Goal: Find specific page/section: Find specific page/section

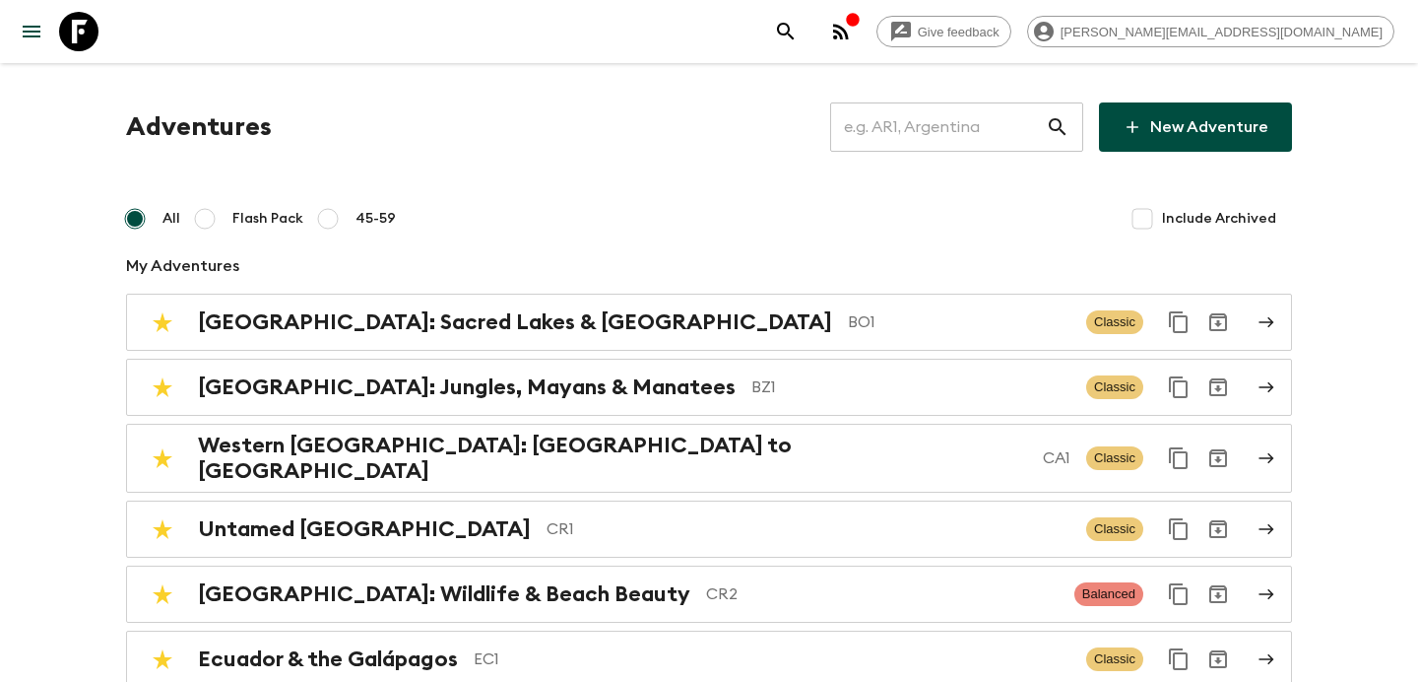
click at [853, 23] on icon "button" at bounding box center [841, 32] width 24 height 24
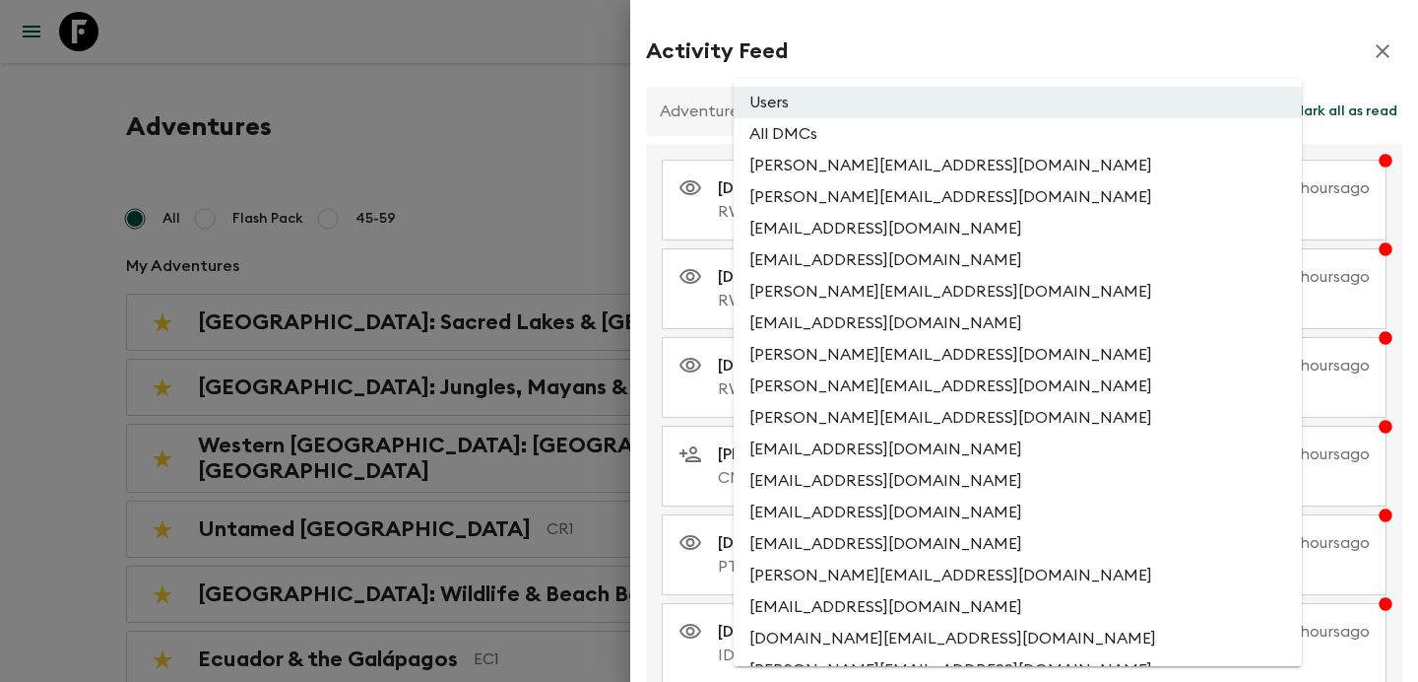
click at [950, 135] on li "All DMCs" at bounding box center [1018, 134] width 568 height 32
type input "EXTERNAL_ONLY"
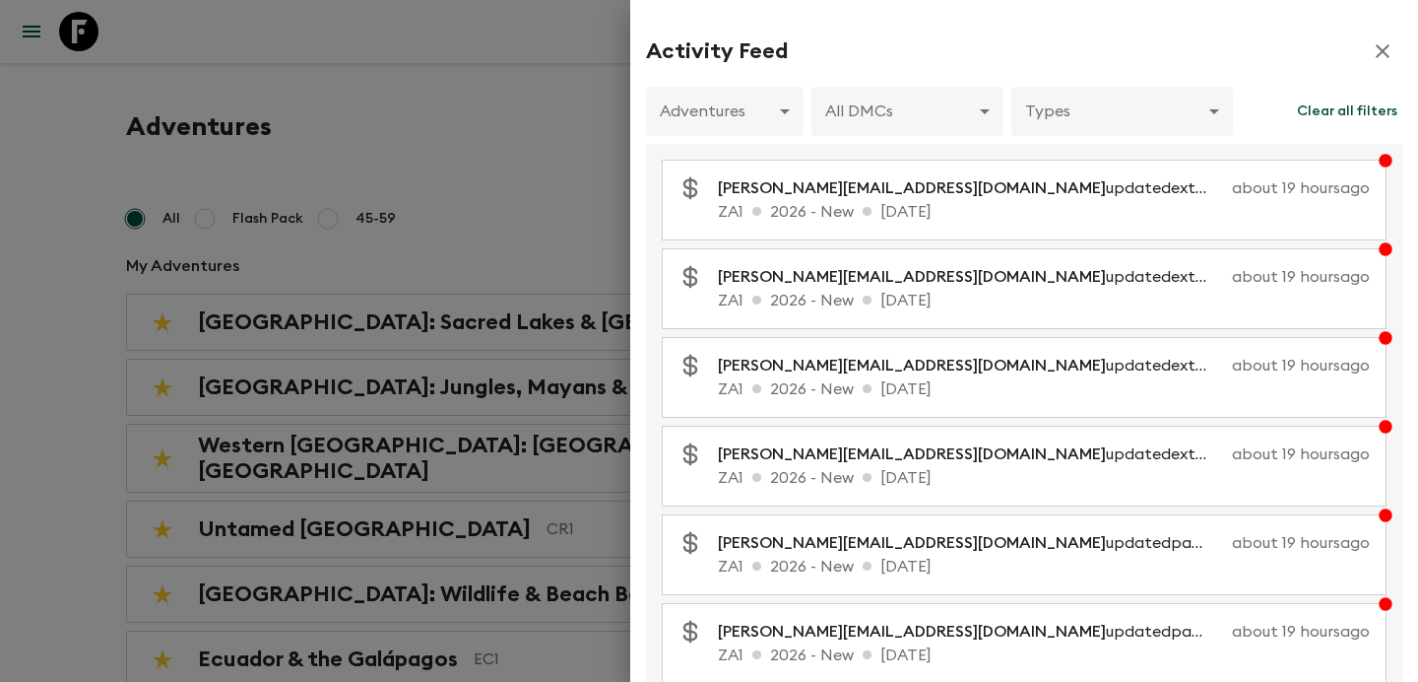
click at [595, 126] on div at bounding box center [709, 341] width 1418 height 682
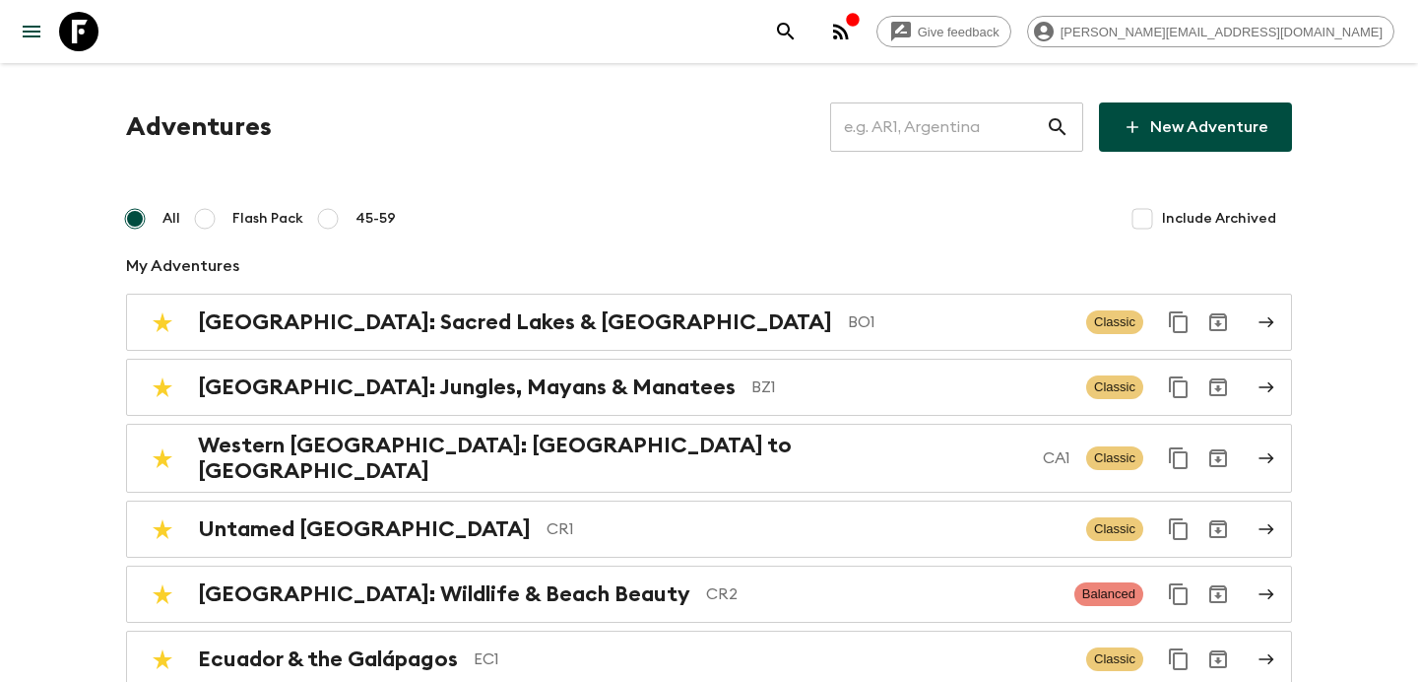
click at [964, 121] on input "text" at bounding box center [938, 126] width 216 height 55
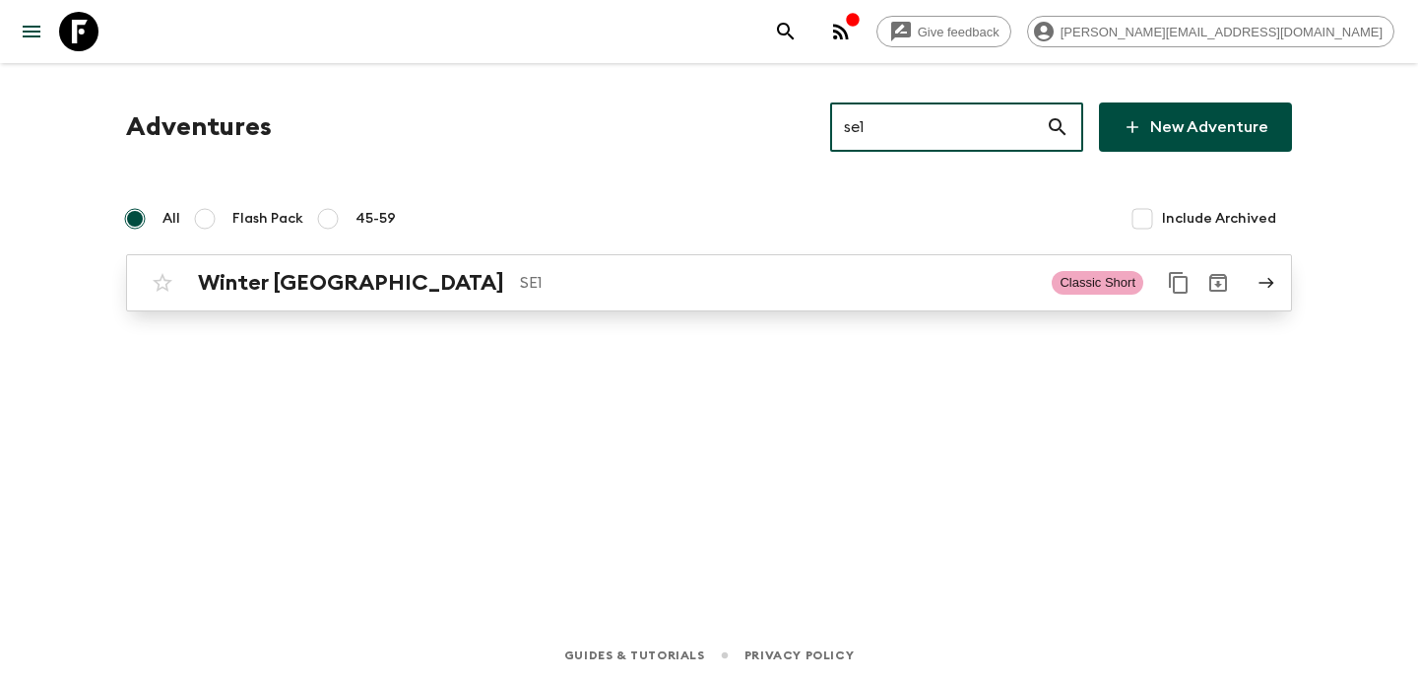
type input "se1"
click at [842, 274] on p "SE1" at bounding box center [778, 283] width 516 height 24
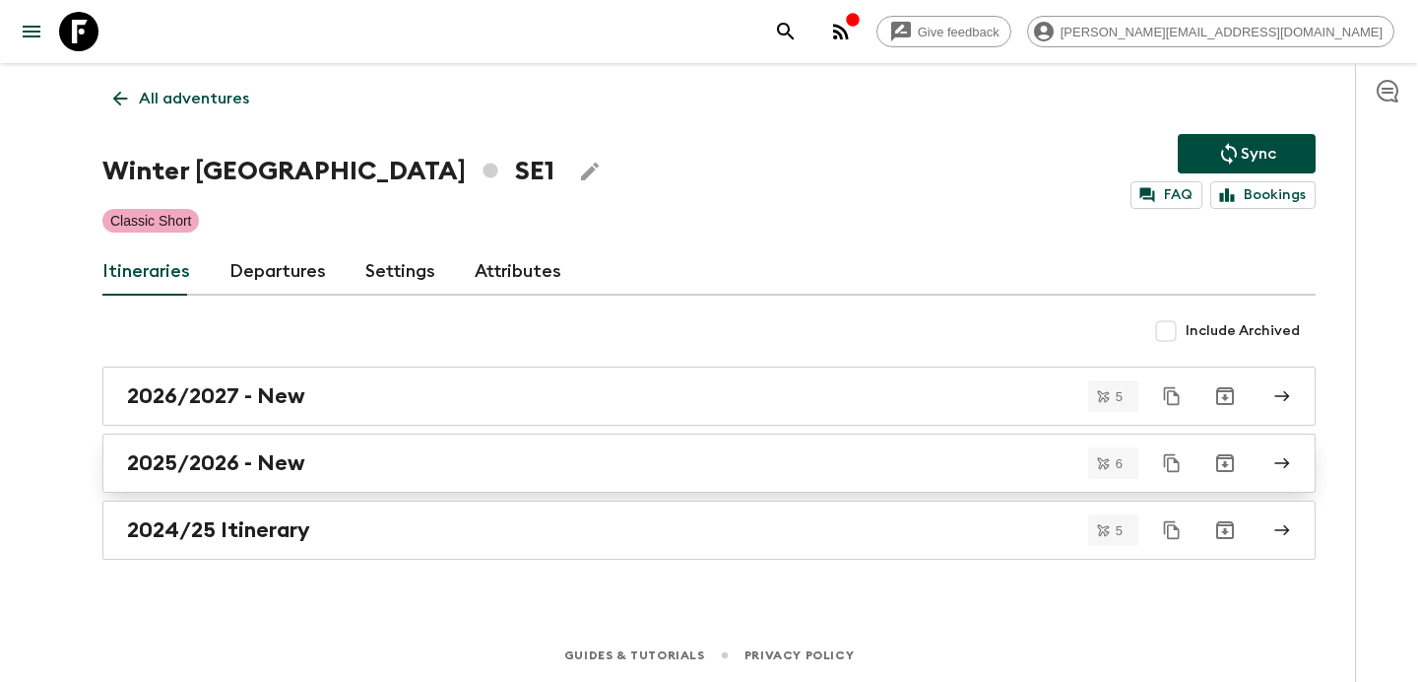
click at [845, 457] on div "2025/2026 - New" at bounding box center [690, 463] width 1127 height 26
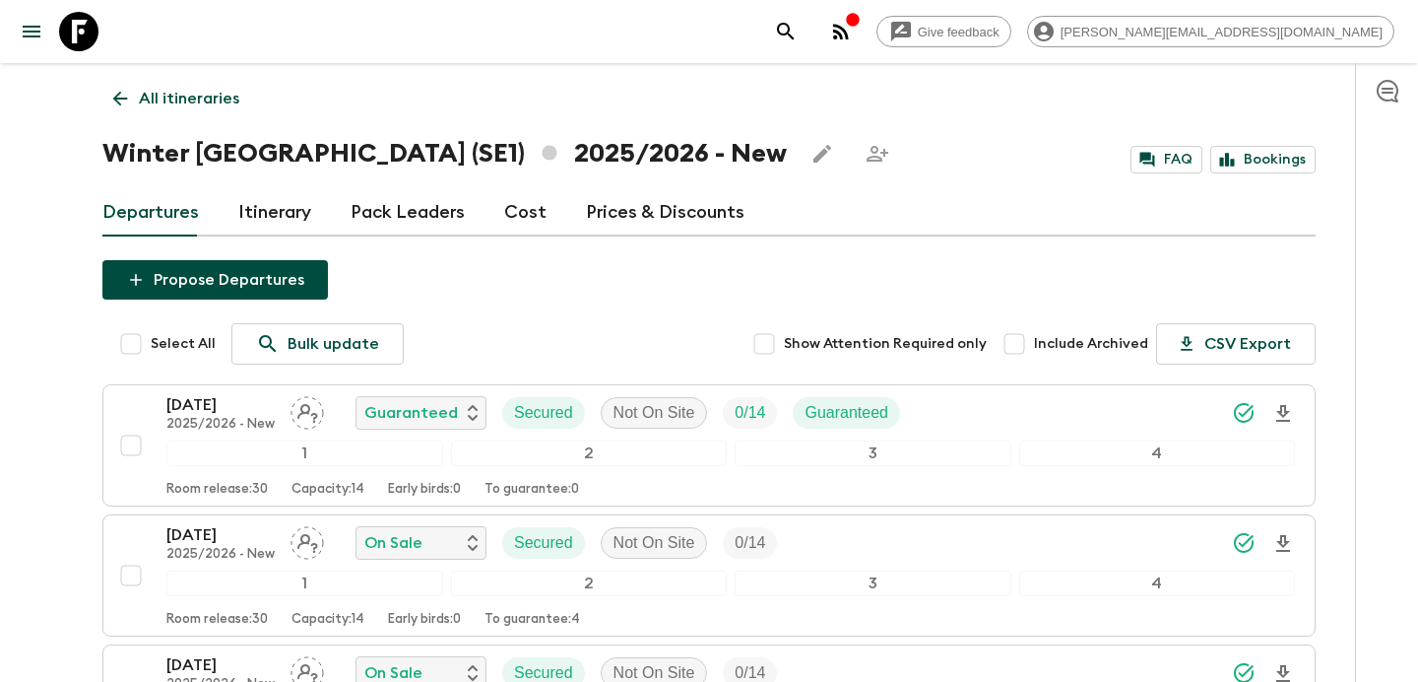
click at [1016, 358] on input "Include Archived" at bounding box center [1014, 343] width 39 height 39
click at [1018, 347] on input "Include Archived" at bounding box center [1014, 343] width 39 height 39
checkbox input "false"
click at [218, 103] on p "All itineraries" at bounding box center [189, 99] width 100 height 24
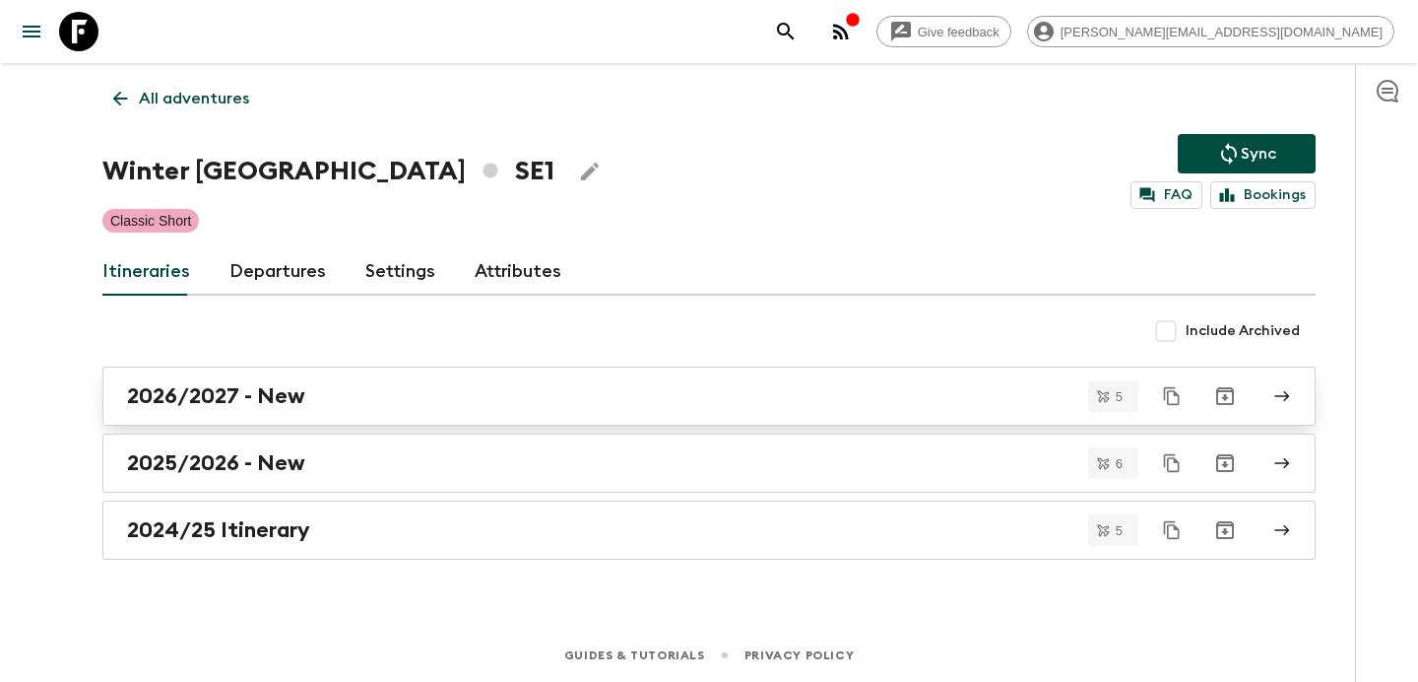
click at [930, 405] on div "2026/2027 - New" at bounding box center [690, 396] width 1127 height 26
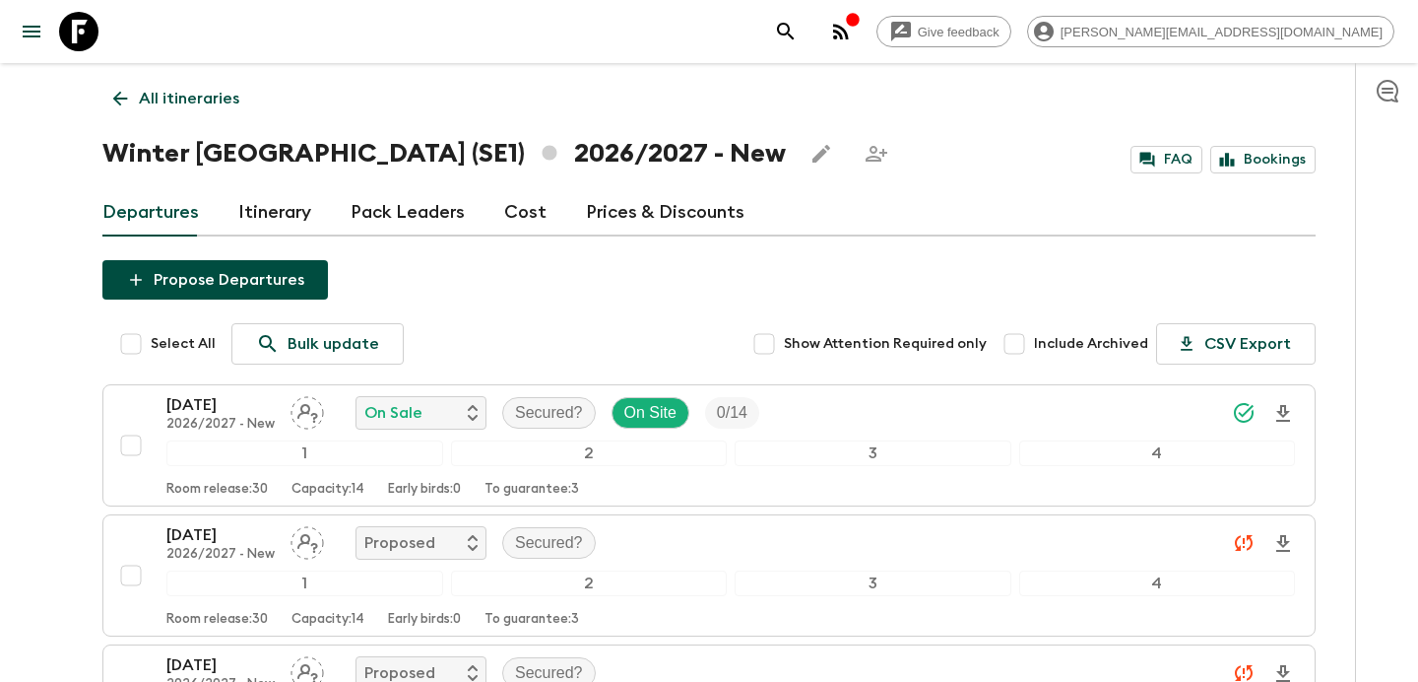
click at [176, 98] on p "All itineraries" at bounding box center [189, 99] width 100 height 24
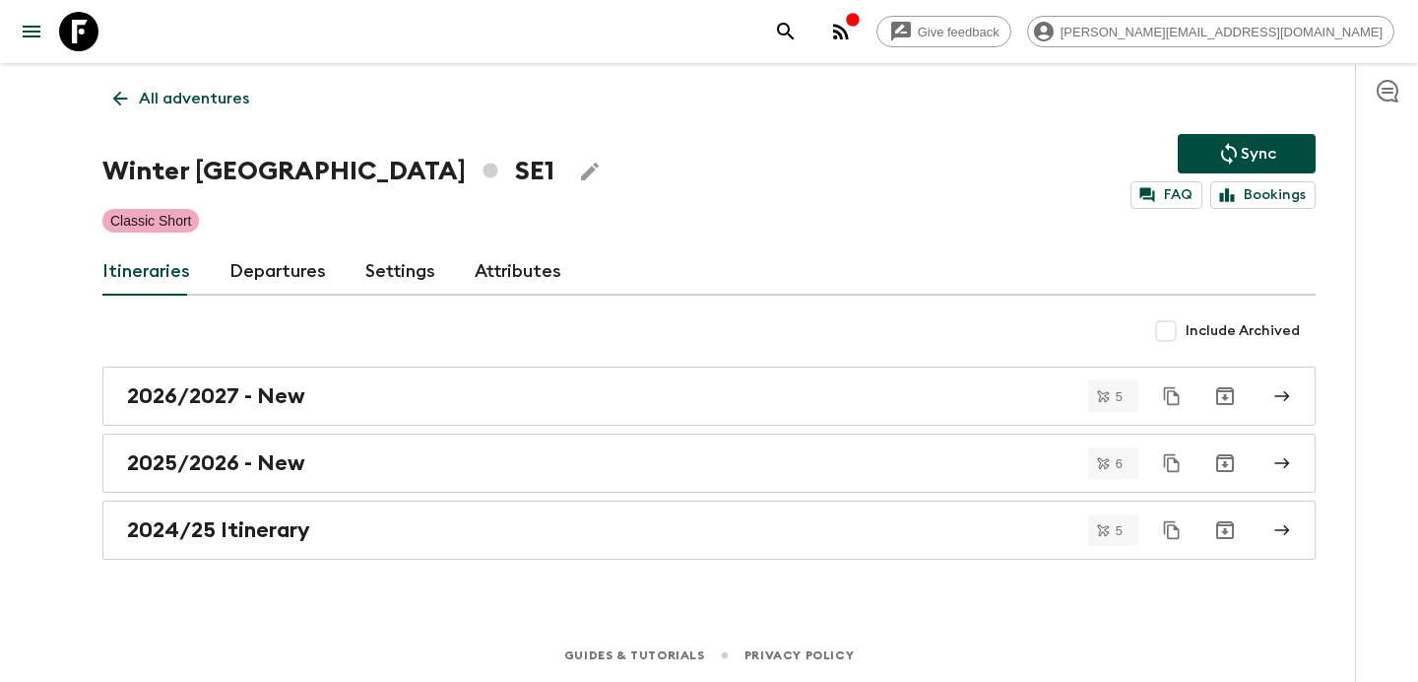
click at [209, 95] on p "All adventures" at bounding box center [194, 99] width 110 height 24
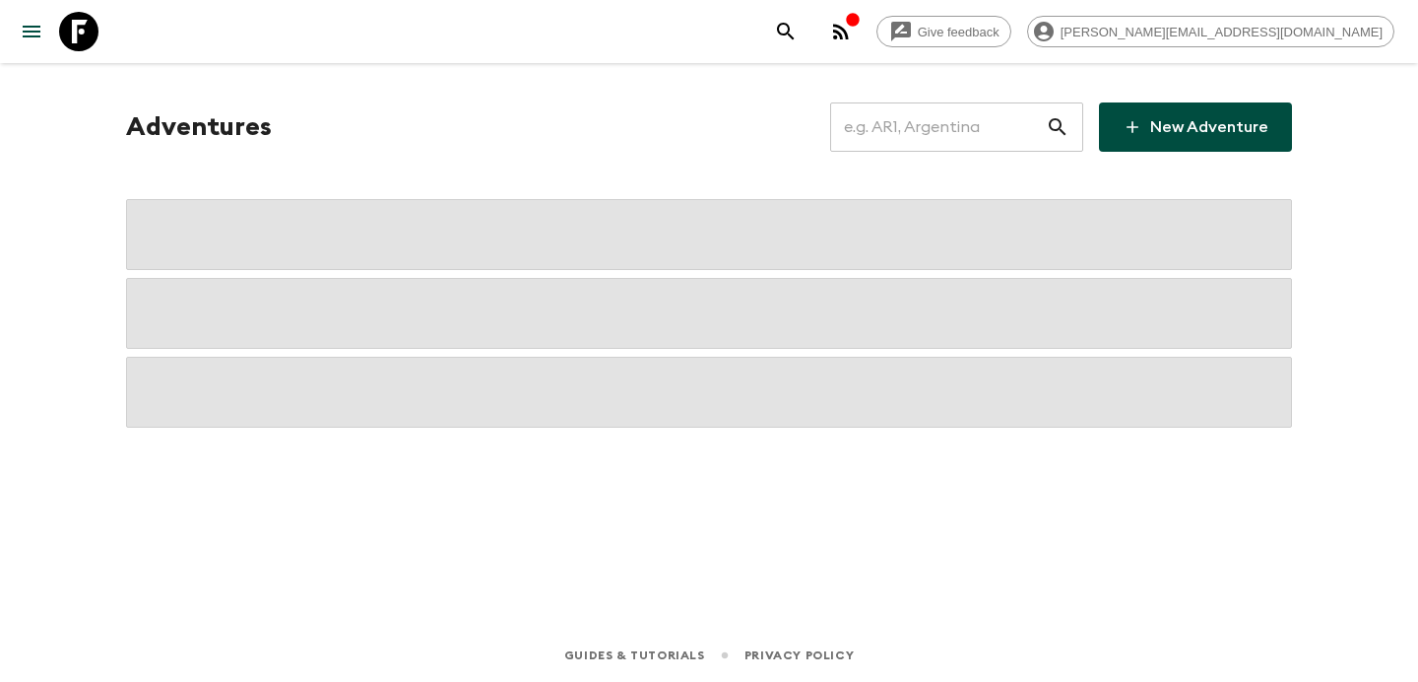
click at [1011, 127] on input "text" at bounding box center [938, 126] width 216 height 55
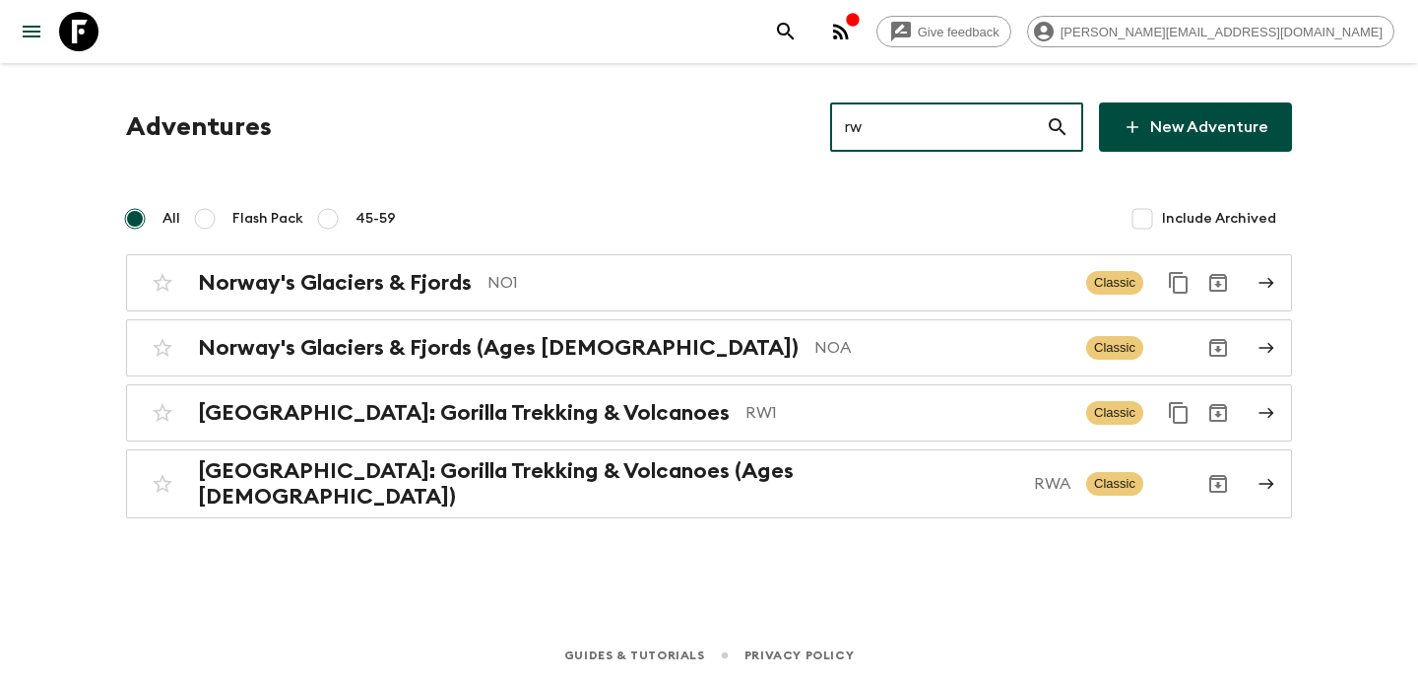
type input "rw1"
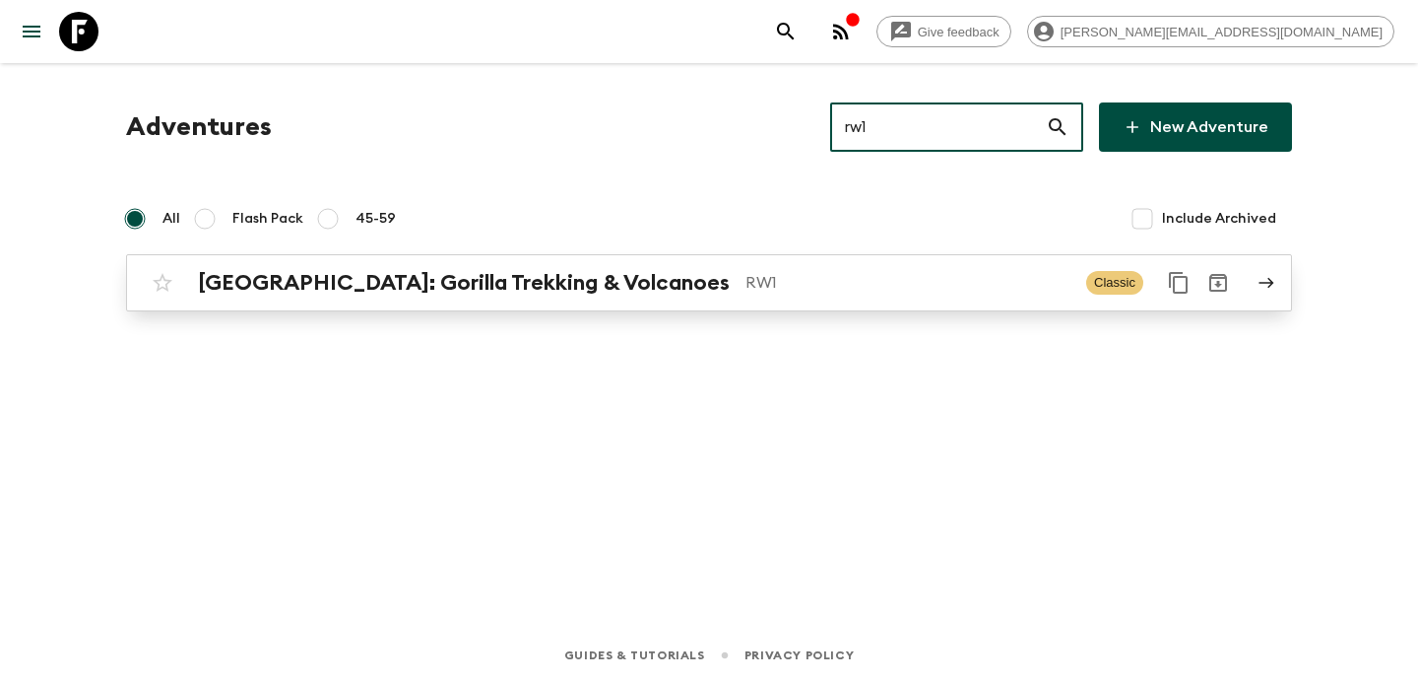
click at [866, 289] on p "RW1" at bounding box center [908, 283] width 325 height 24
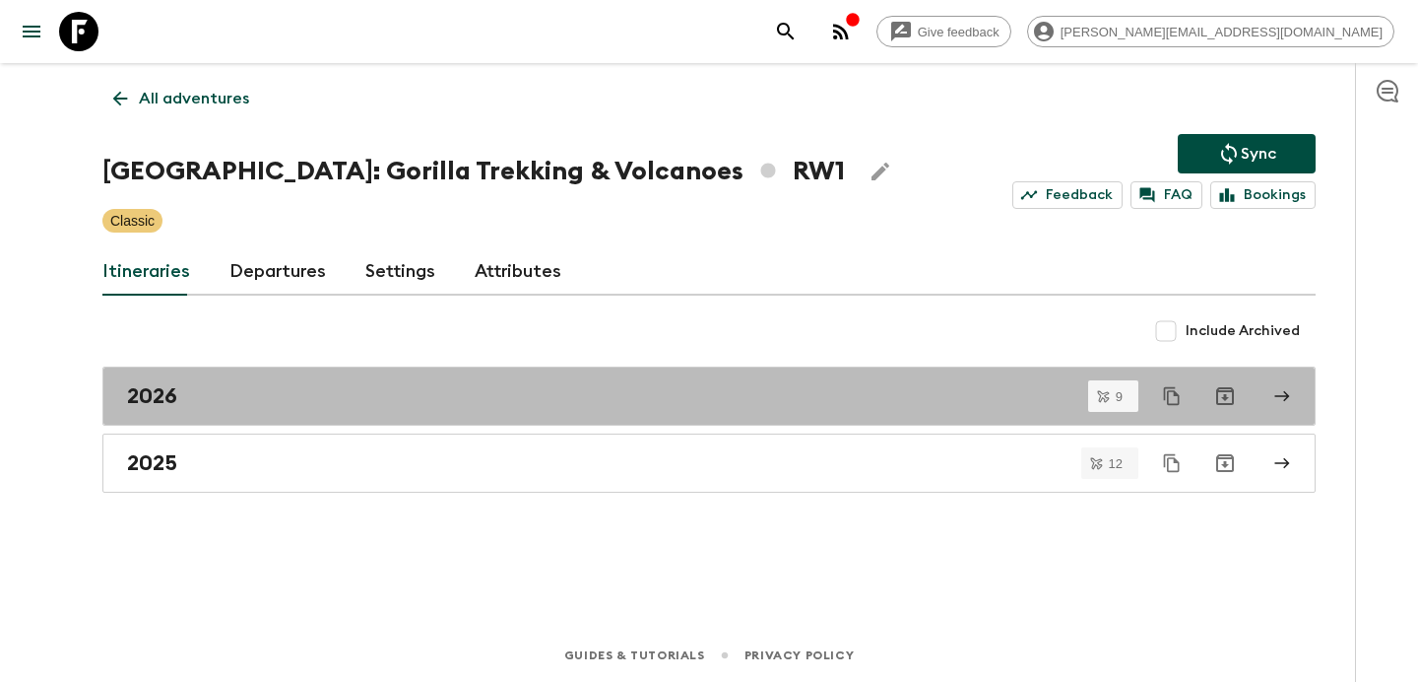
click at [790, 394] on div "2026" at bounding box center [690, 396] width 1127 height 26
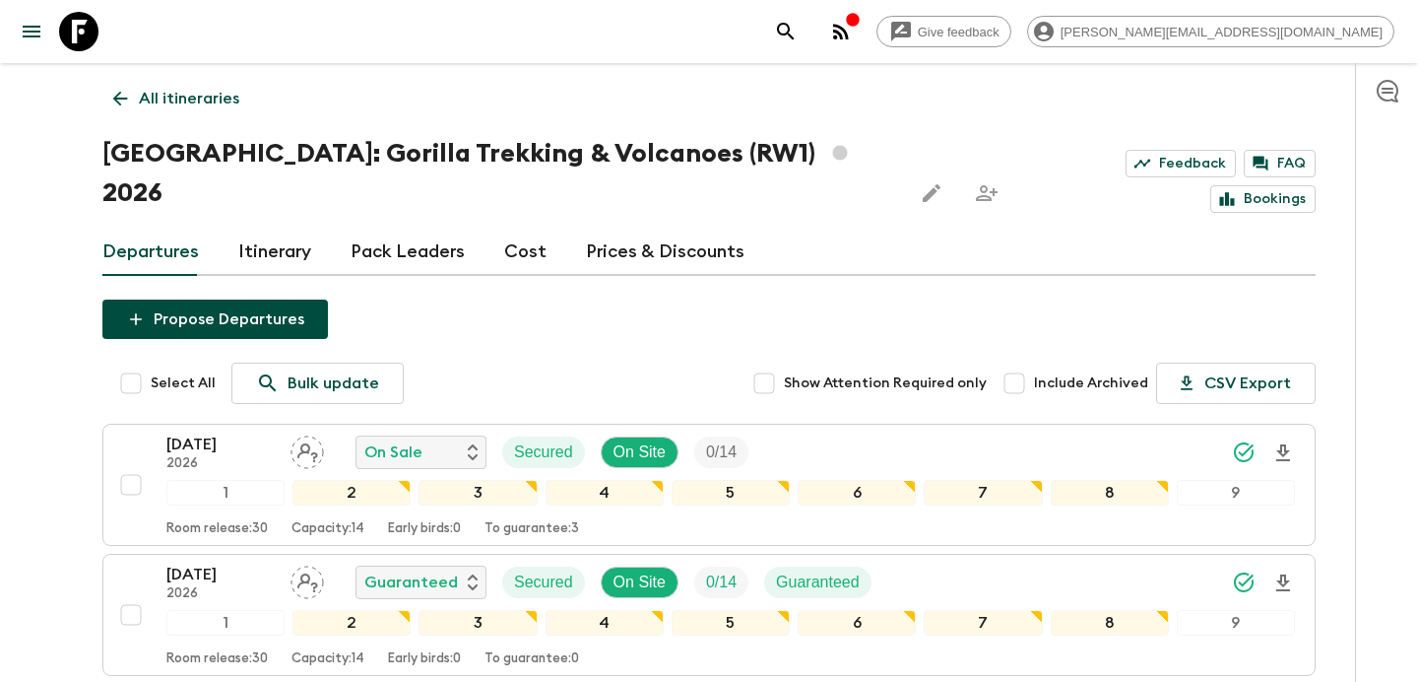
click at [163, 112] on link "All itineraries" at bounding box center [176, 98] width 148 height 39
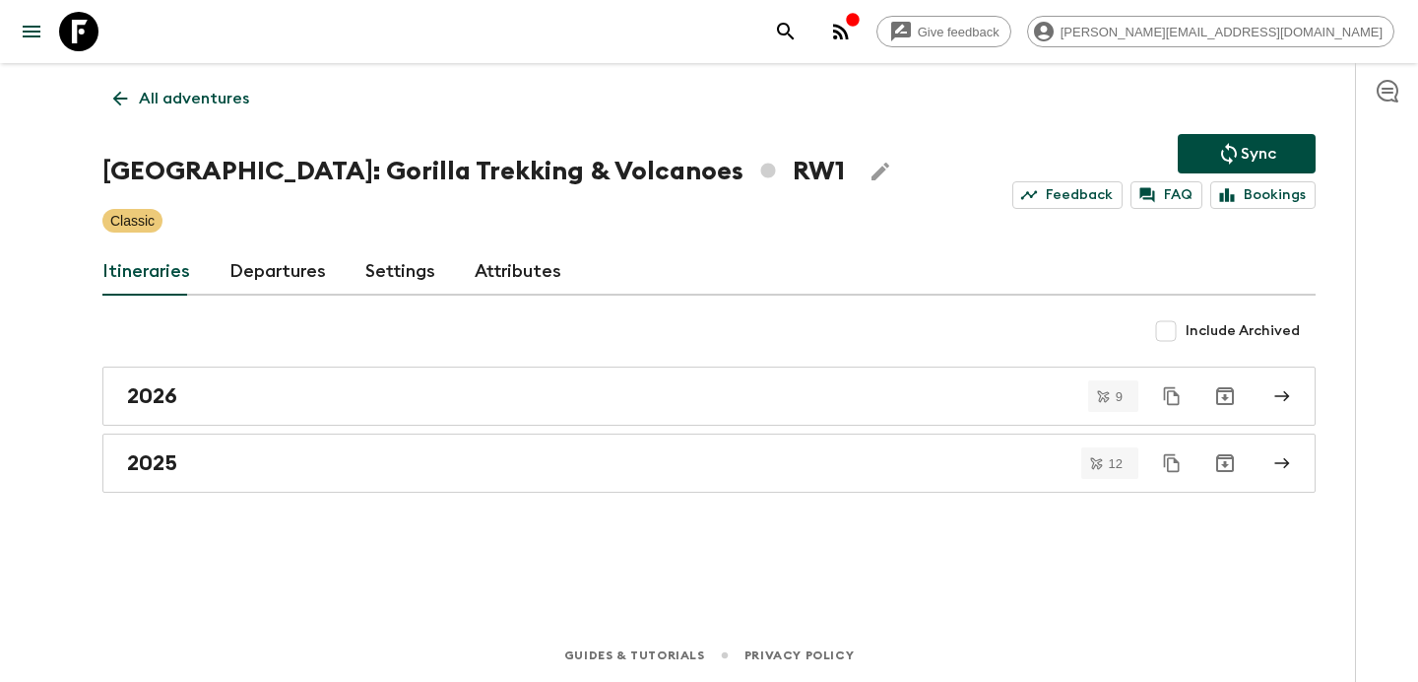
click at [163, 112] on link "All adventures" at bounding box center [181, 98] width 158 height 39
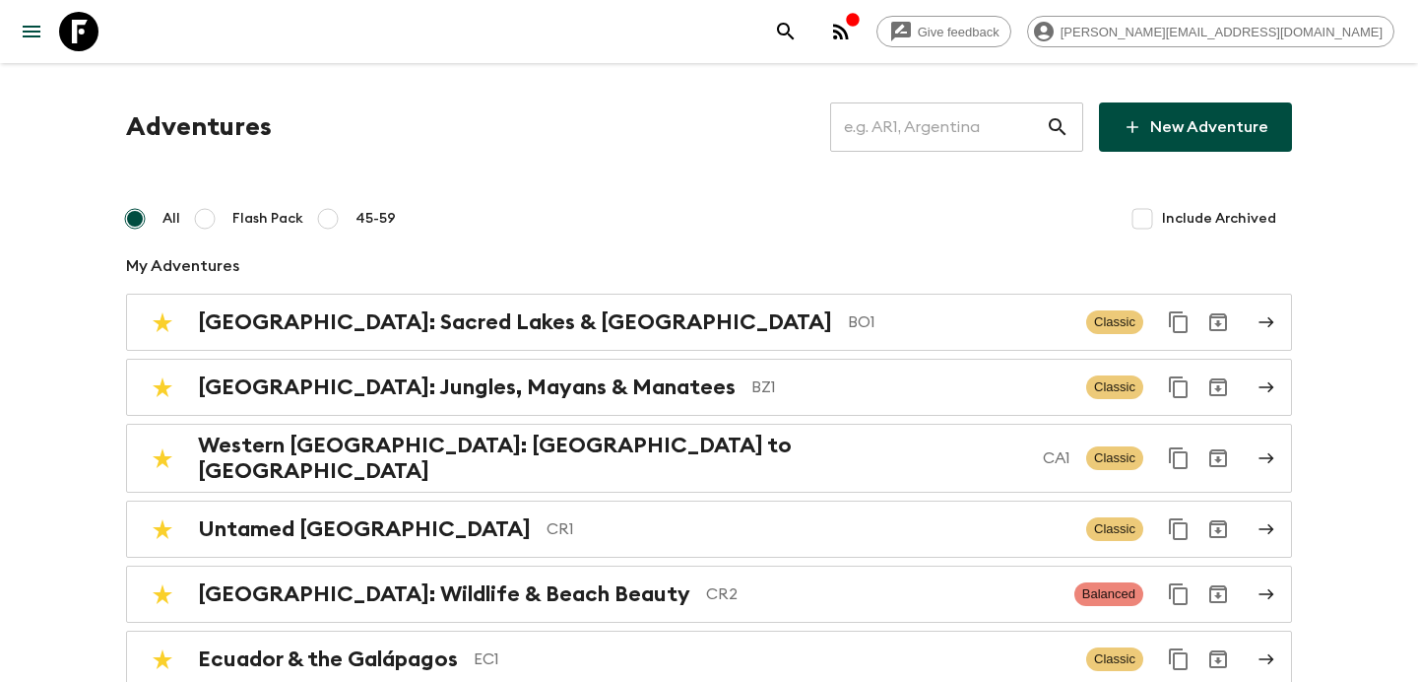
click at [931, 129] on input "text" at bounding box center [938, 126] width 216 height 55
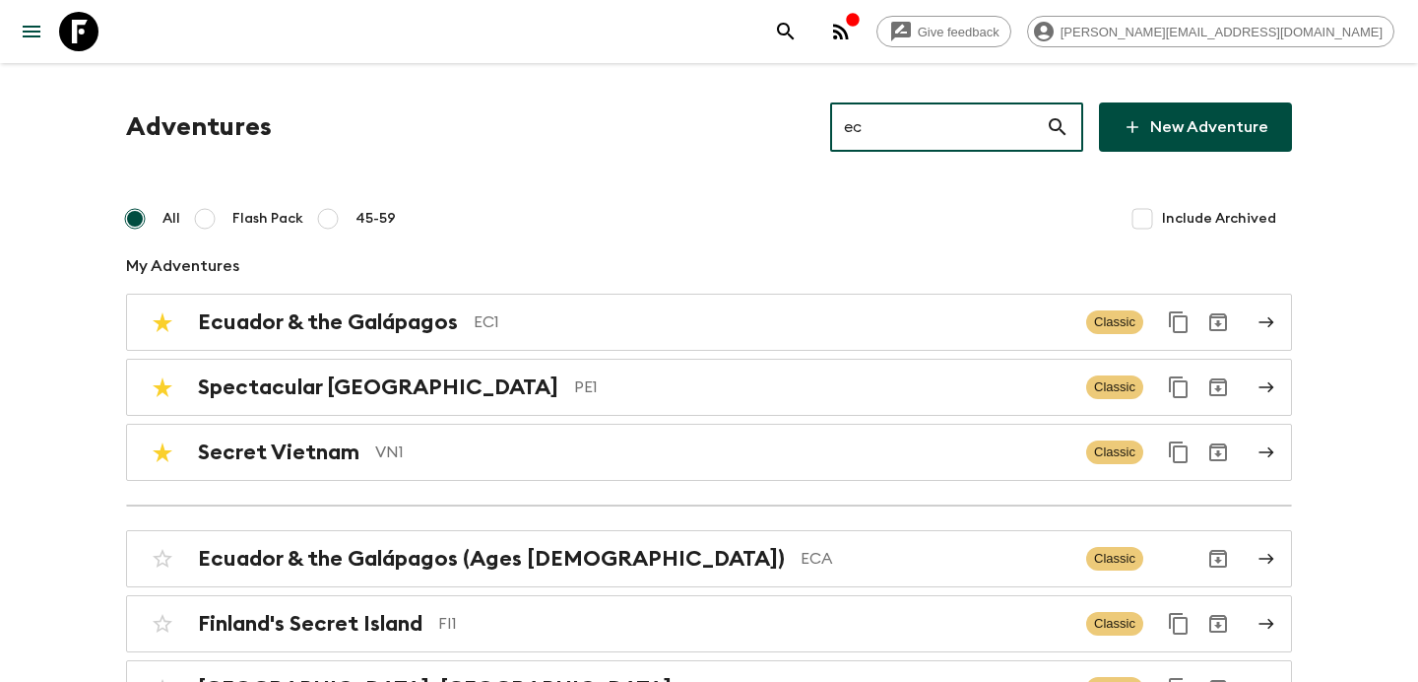
type input "ec1"
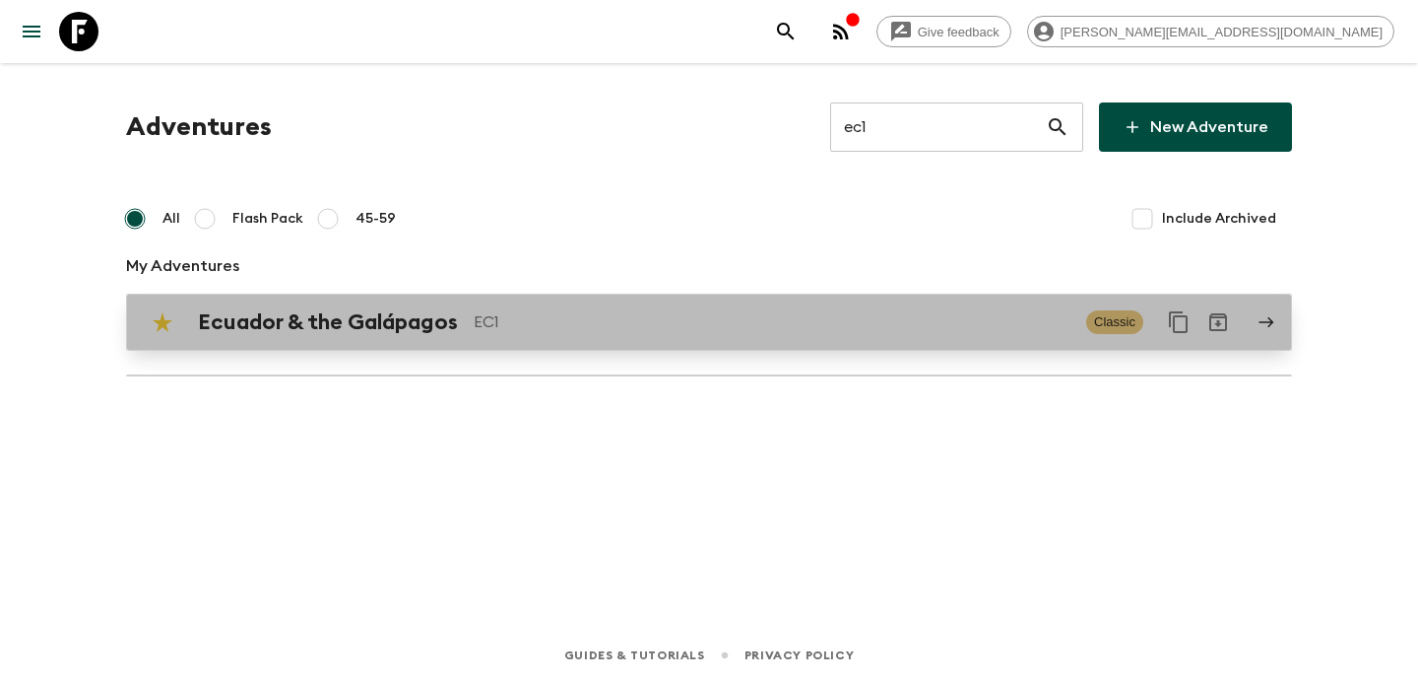
click at [882, 311] on p "EC1" at bounding box center [772, 322] width 597 height 24
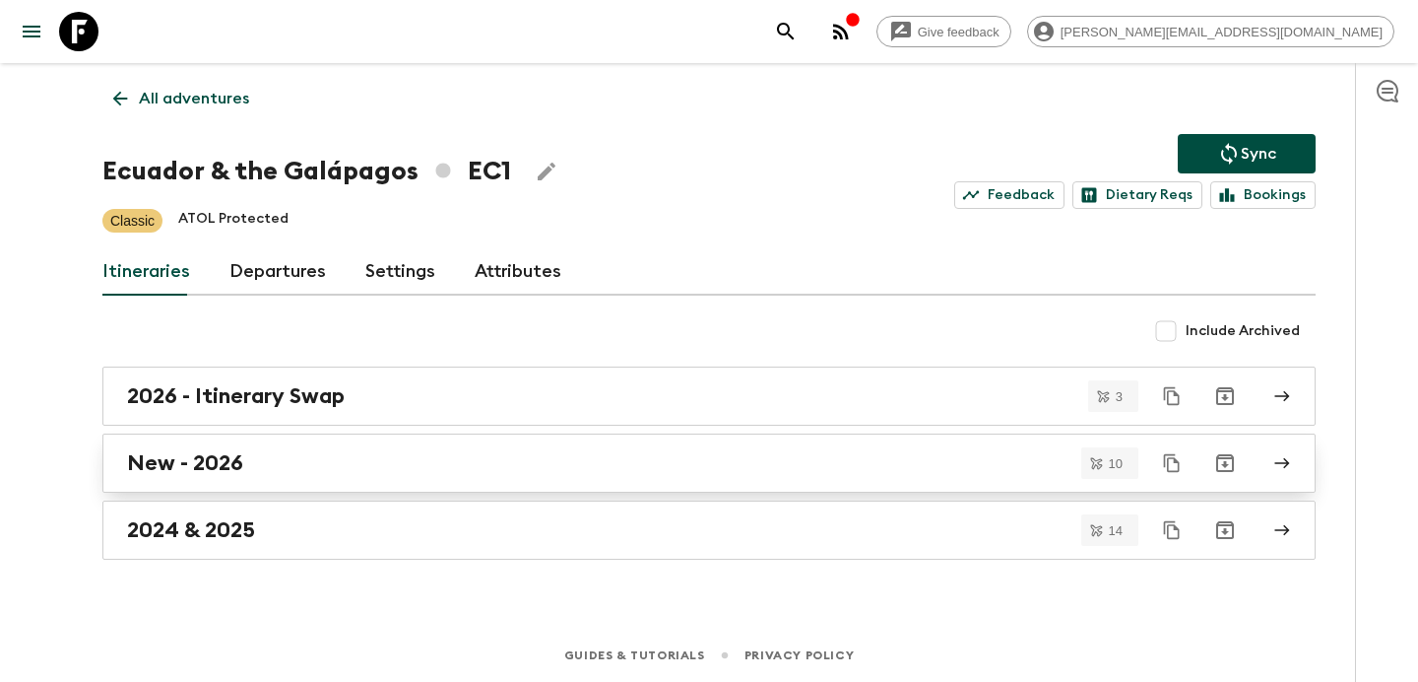
click at [817, 448] on link "New - 2026" at bounding box center [709, 462] width 1214 height 59
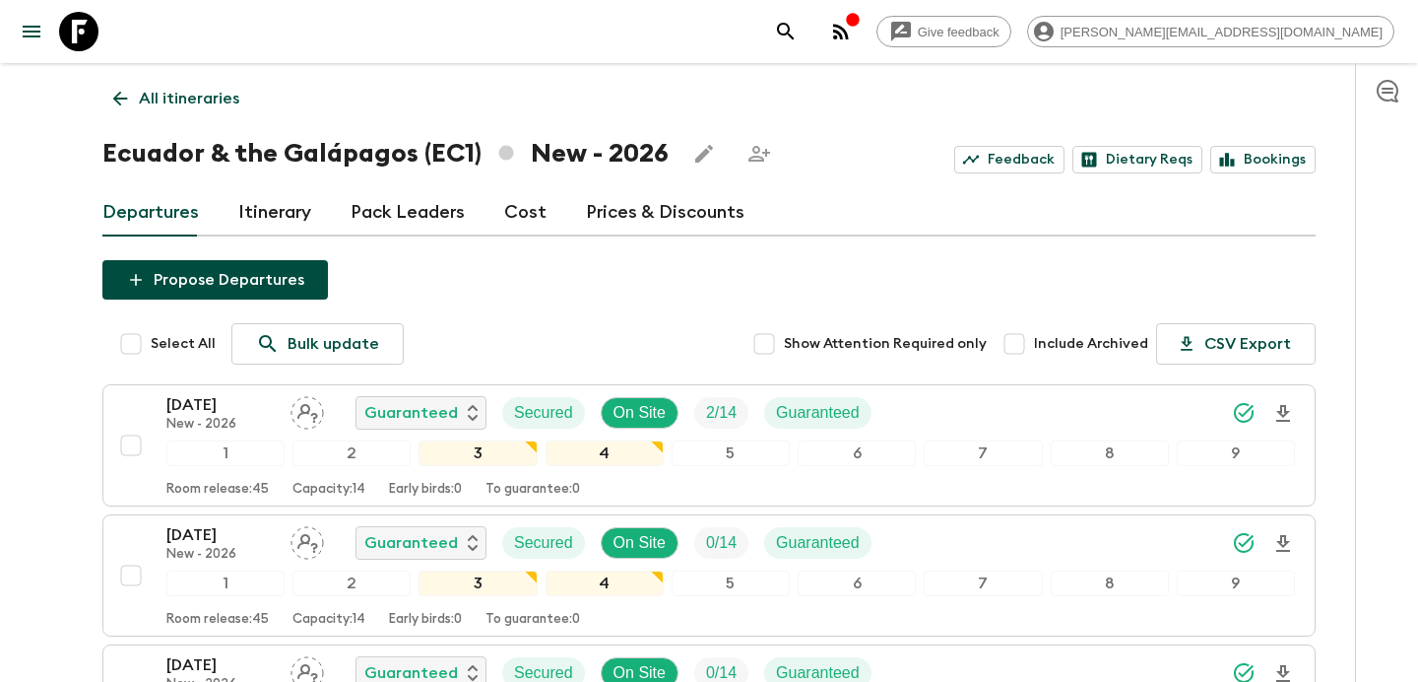
click at [163, 91] on p "All itineraries" at bounding box center [189, 99] width 100 height 24
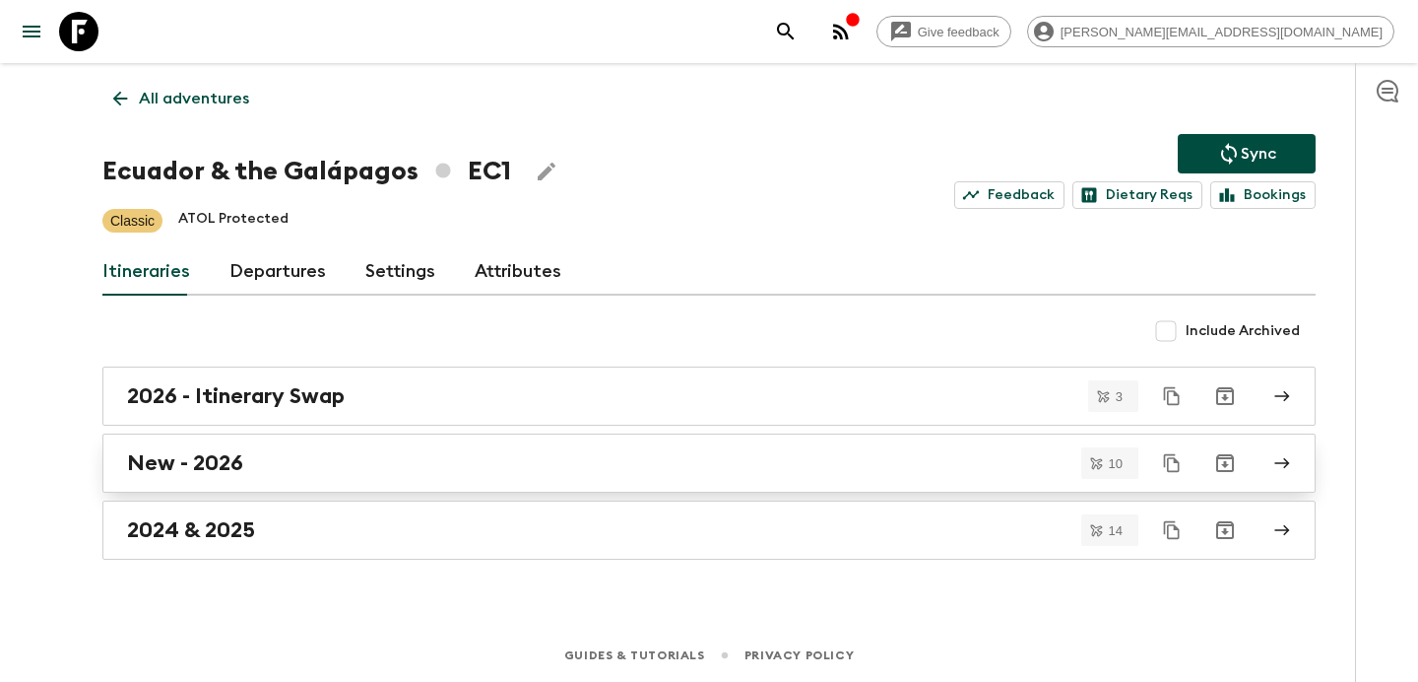
click at [333, 470] on div "New - 2026" at bounding box center [690, 463] width 1127 height 26
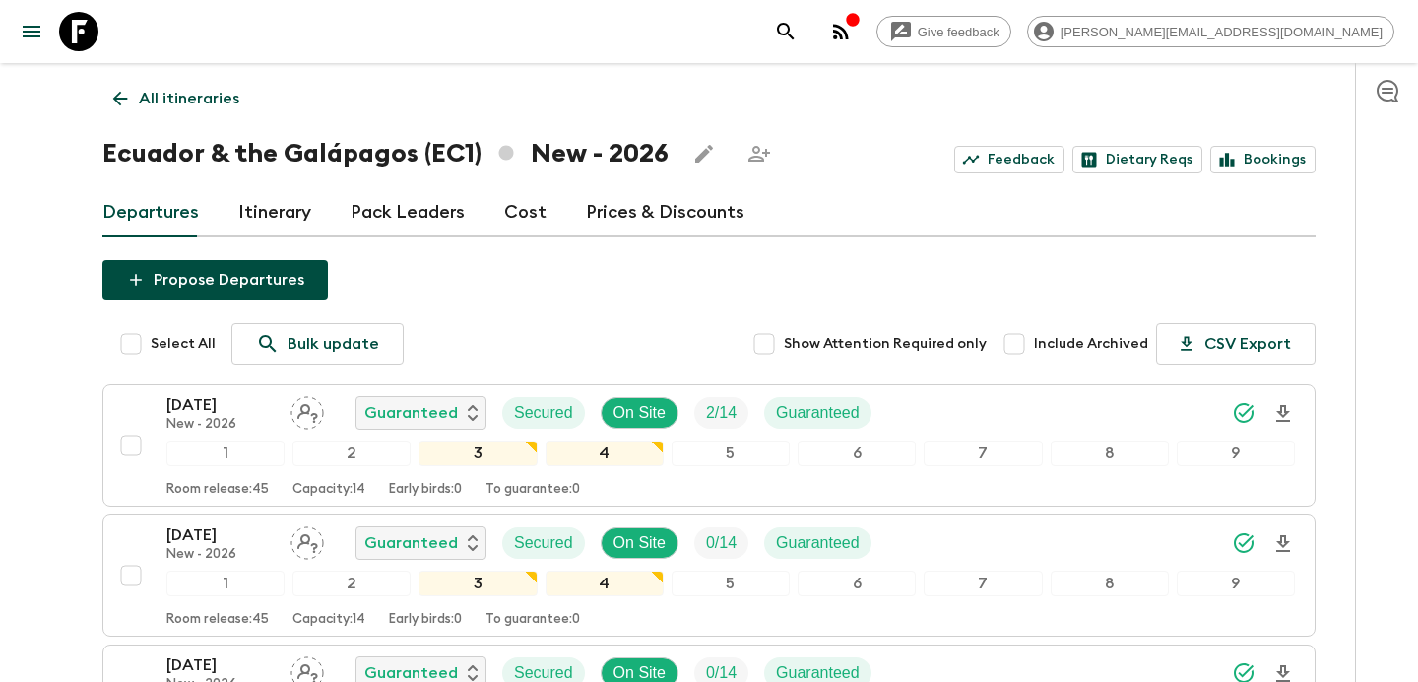
click at [209, 99] on p "All itineraries" at bounding box center [189, 99] width 100 height 24
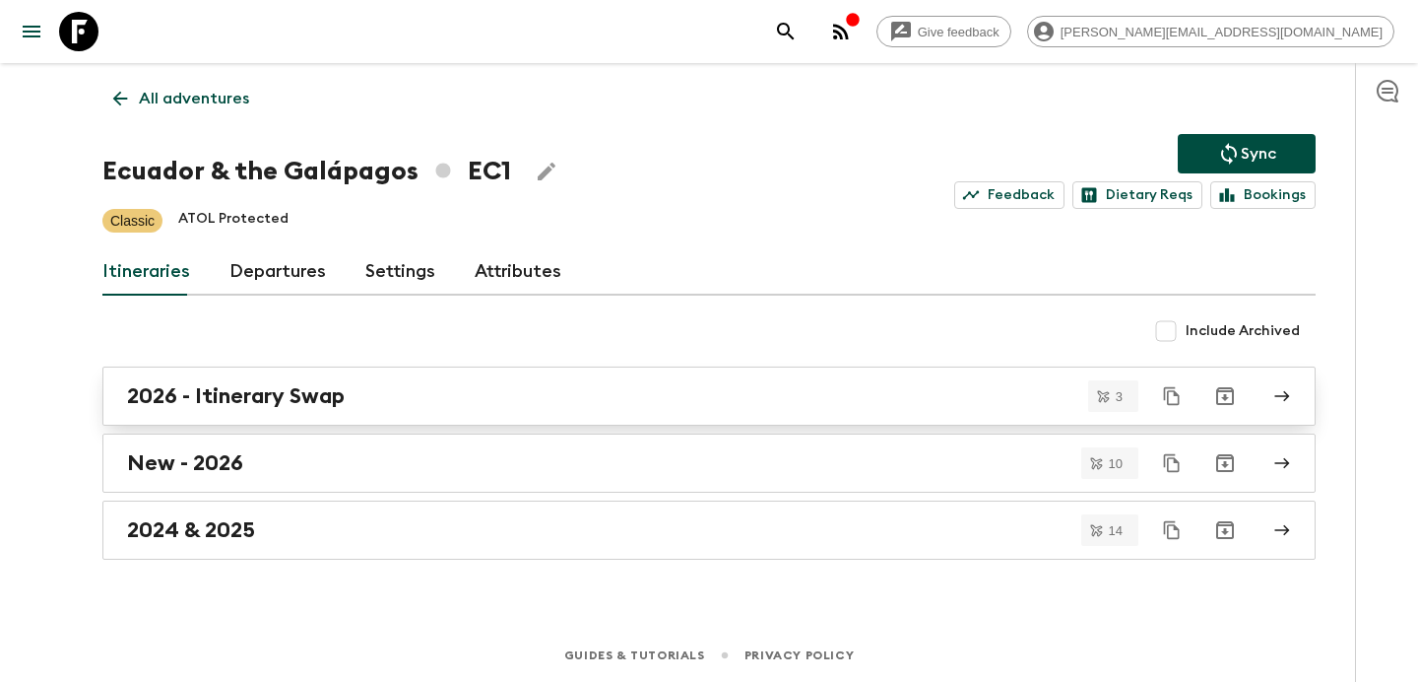
click at [835, 383] on div "2026 - Itinerary Swap" at bounding box center [690, 396] width 1127 height 26
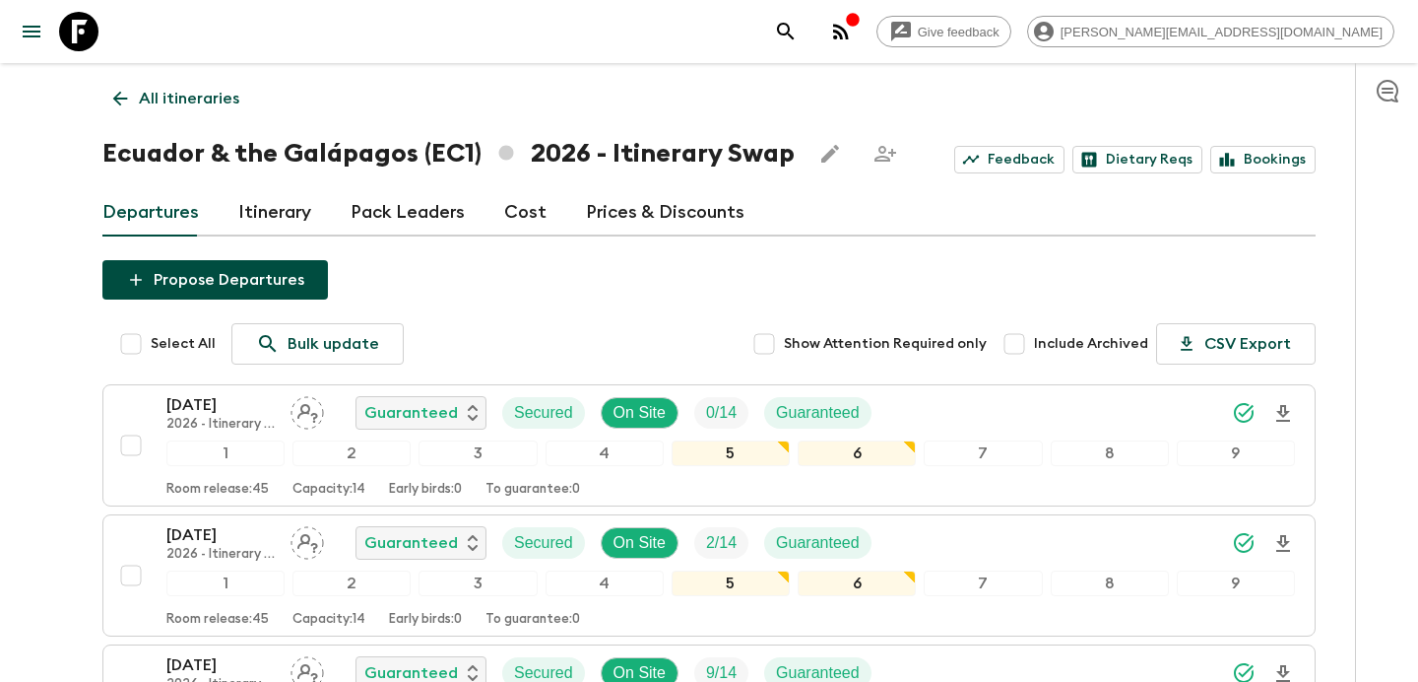
click at [206, 99] on p "All itineraries" at bounding box center [189, 99] width 100 height 24
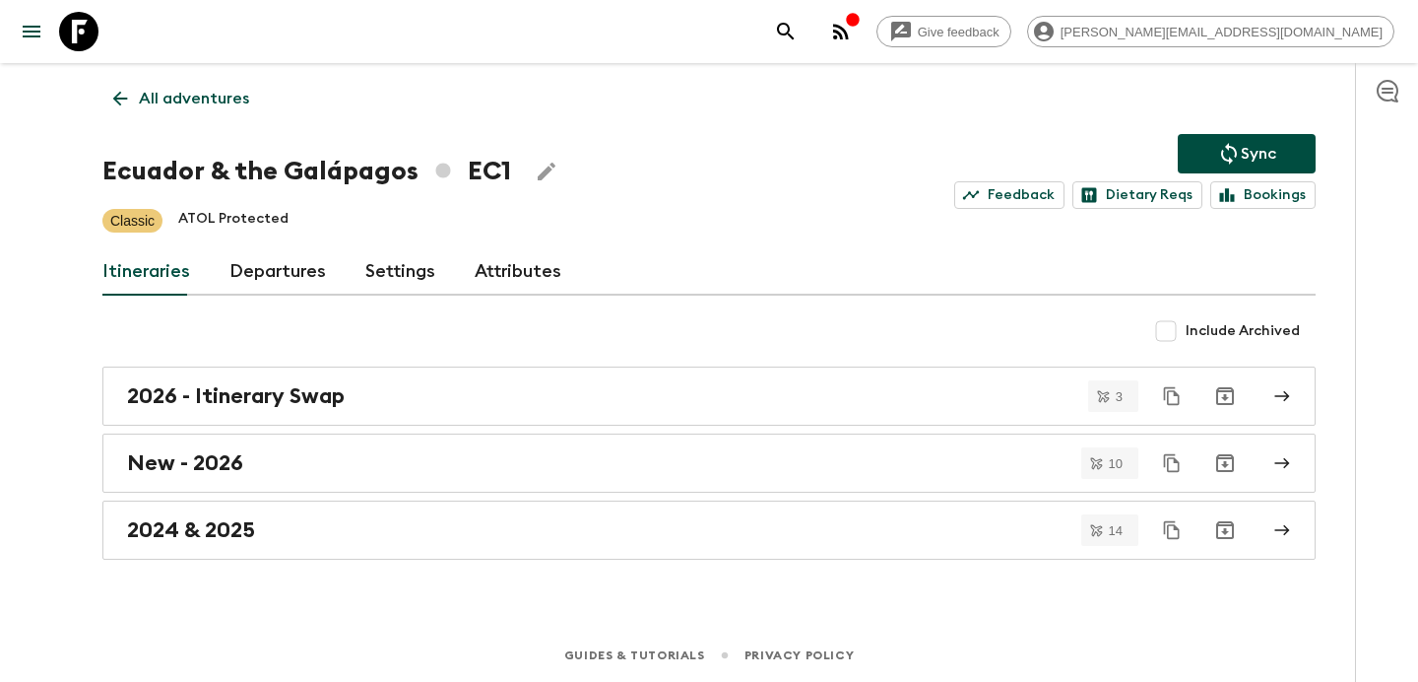
click at [206, 99] on p "All adventures" at bounding box center [194, 99] width 110 height 24
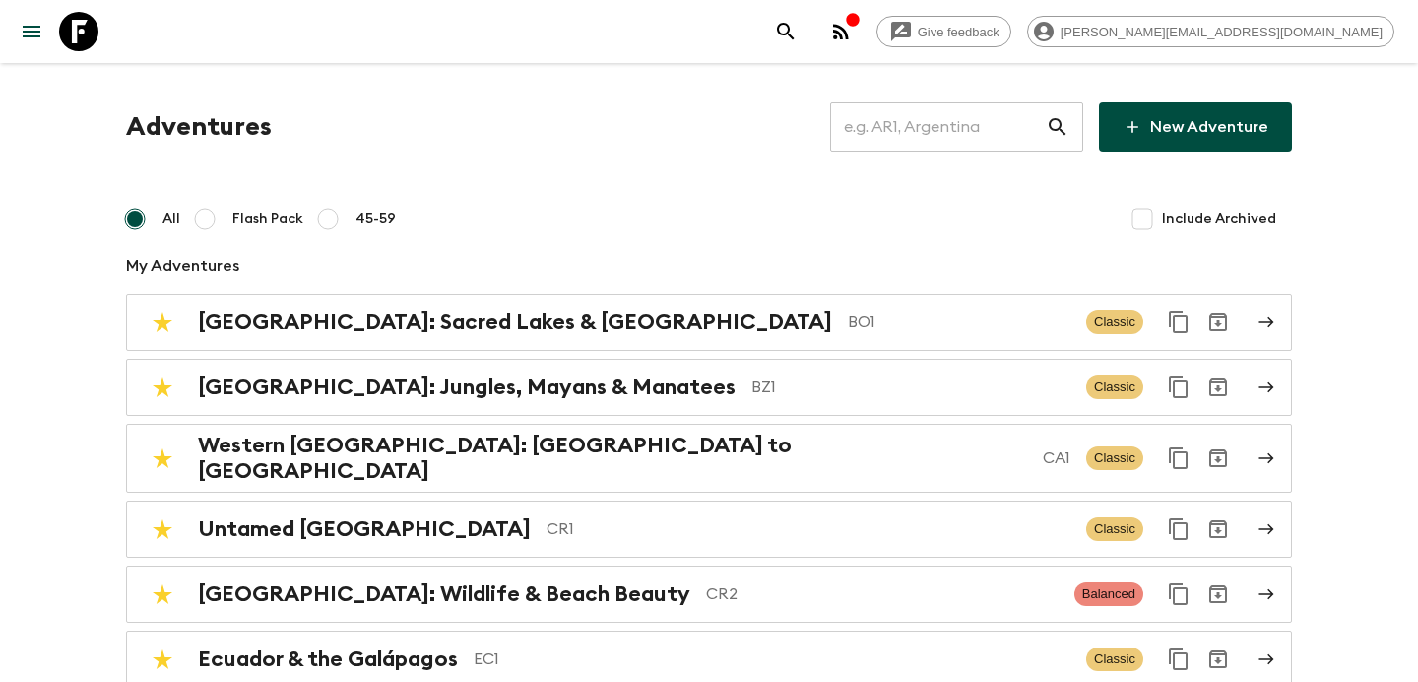
click at [889, 102] on input "text" at bounding box center [938, 126] width 216 height 55
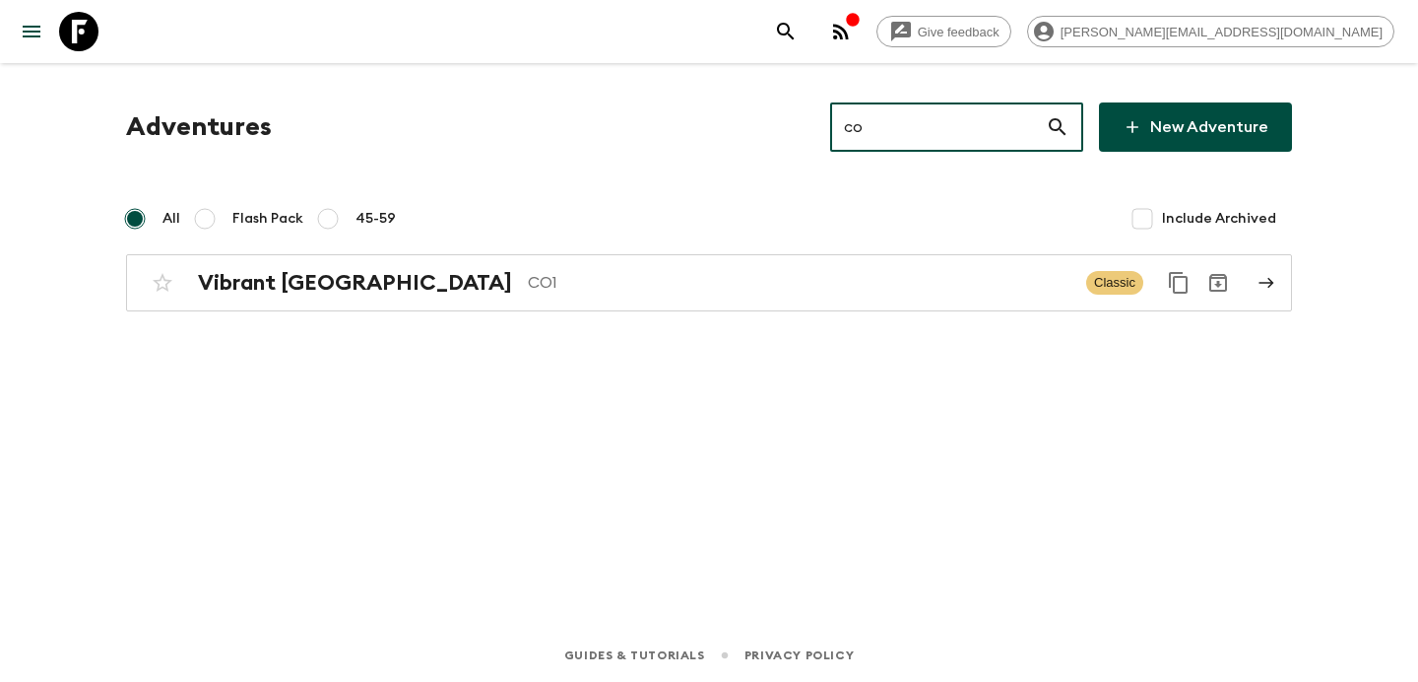
type input "co1"
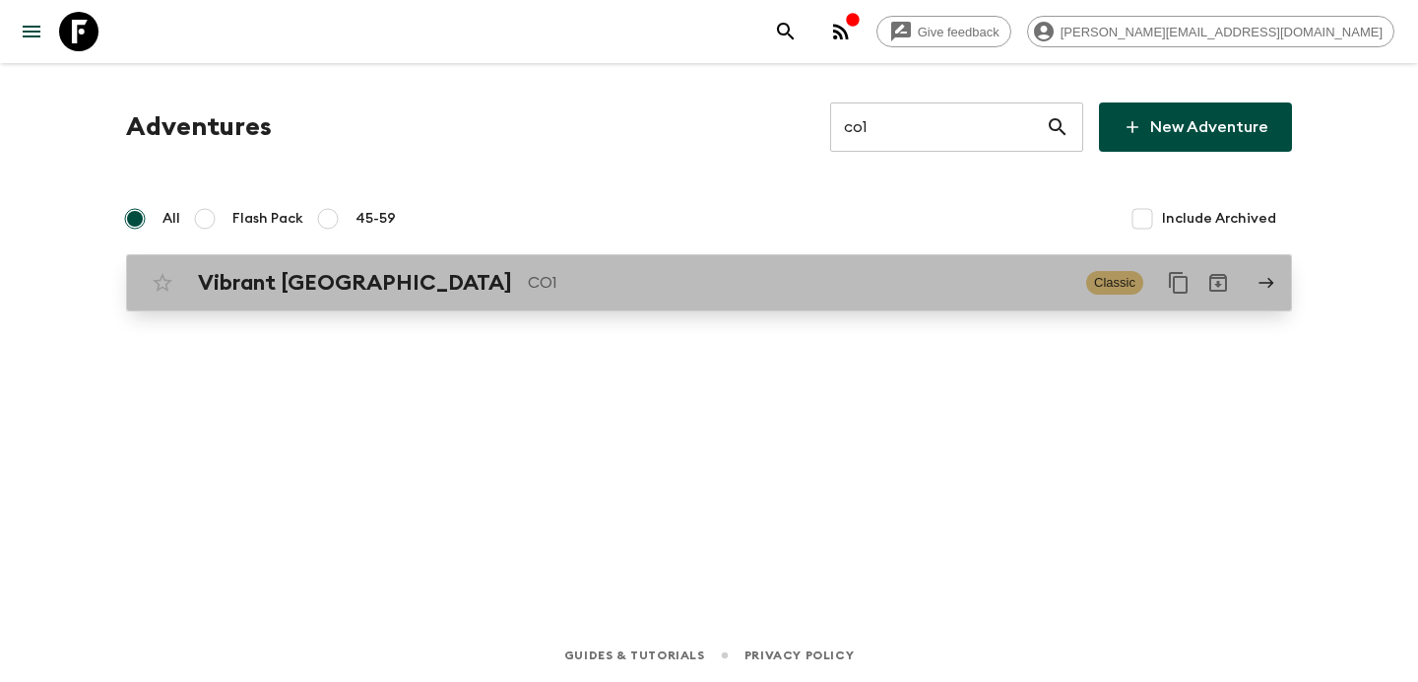
click at [795, 279] on p "CO1" at bounding box center [799, 283] width 543 height 24
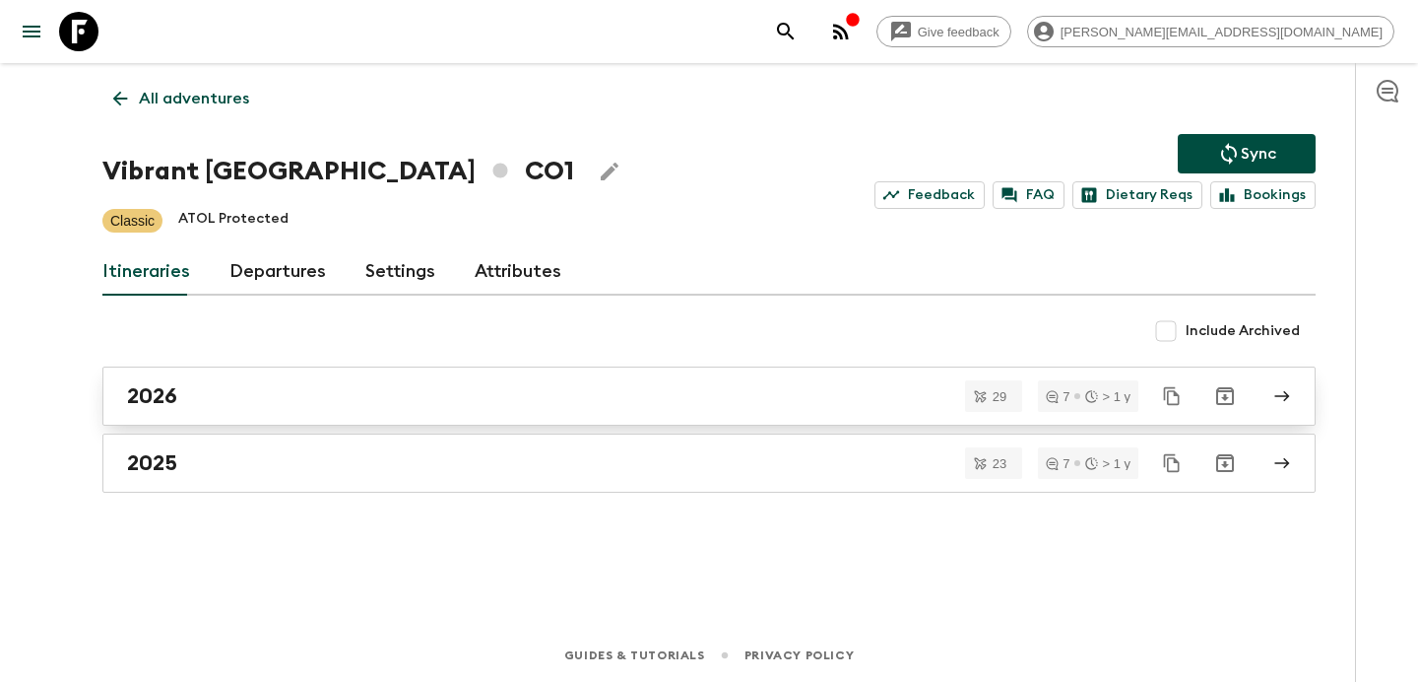
click at [704, 396] on div "2026" at bounding box center [690, 396] width 1127 height 26
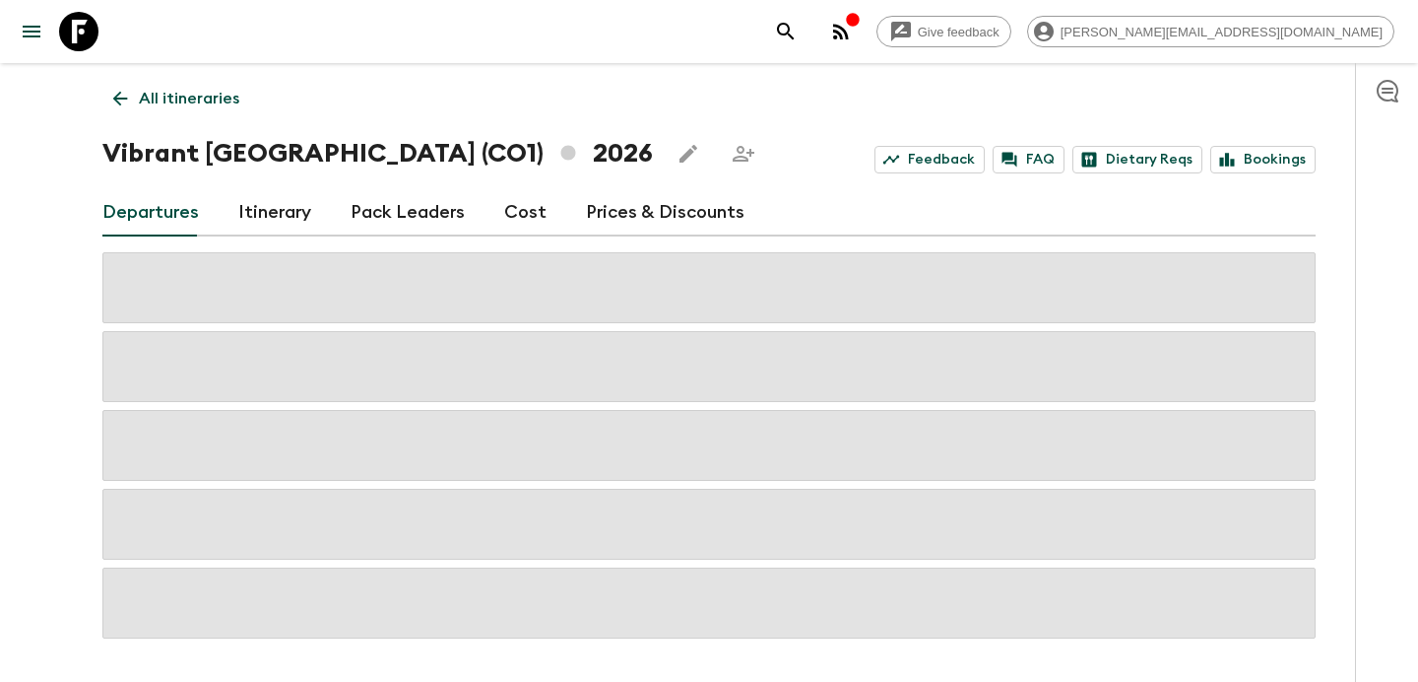
click at [532, 217] on link "Cost" at bounding box center [525, 212] width 42 height 47
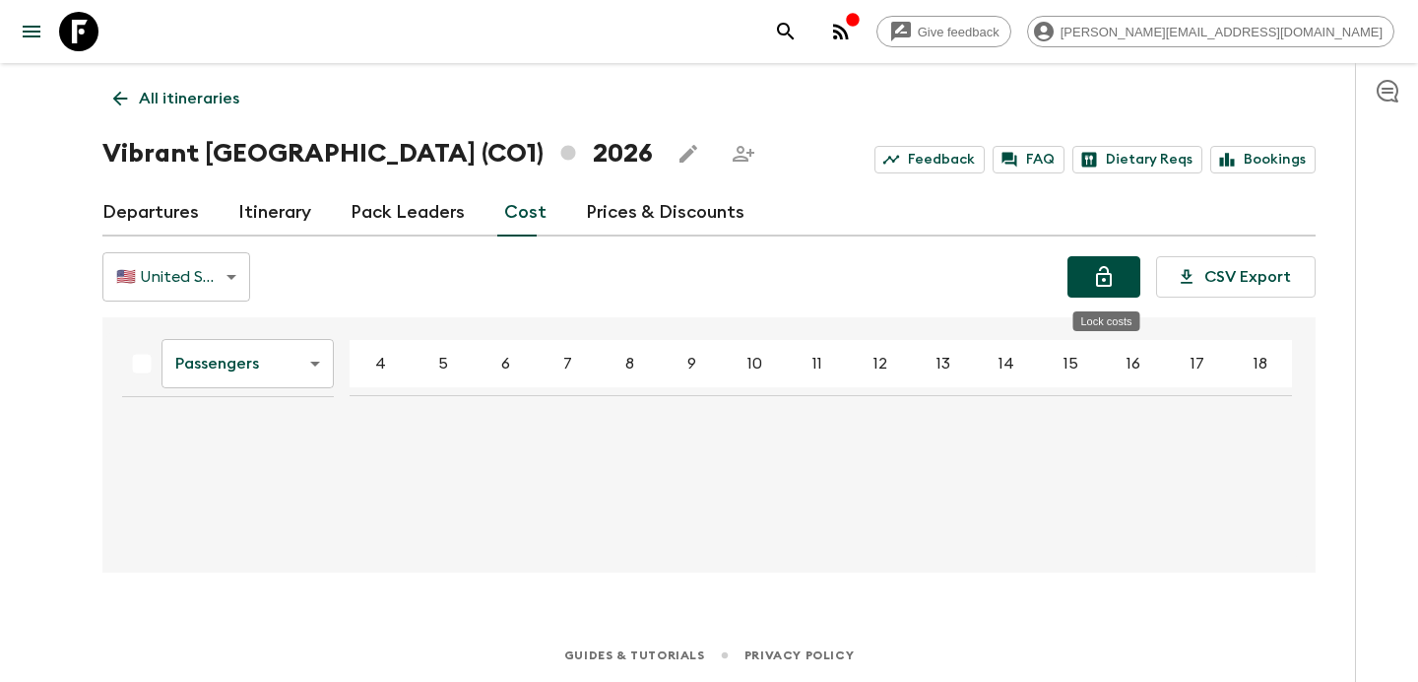
click at [1097, 286] on icon "Lock costs" at bounding box center [1104, 277] width 24 height 24
